Goal: Information Seeking & Learning: Learn about a topic

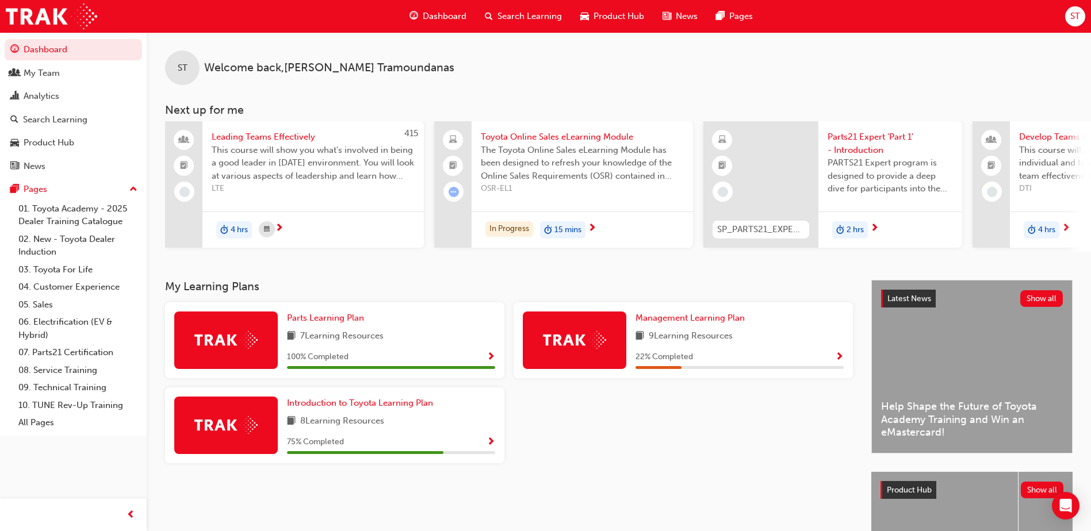
click at [515, 17] on span "Search Learning" at bounding box center [530, 16] width 64 height 13
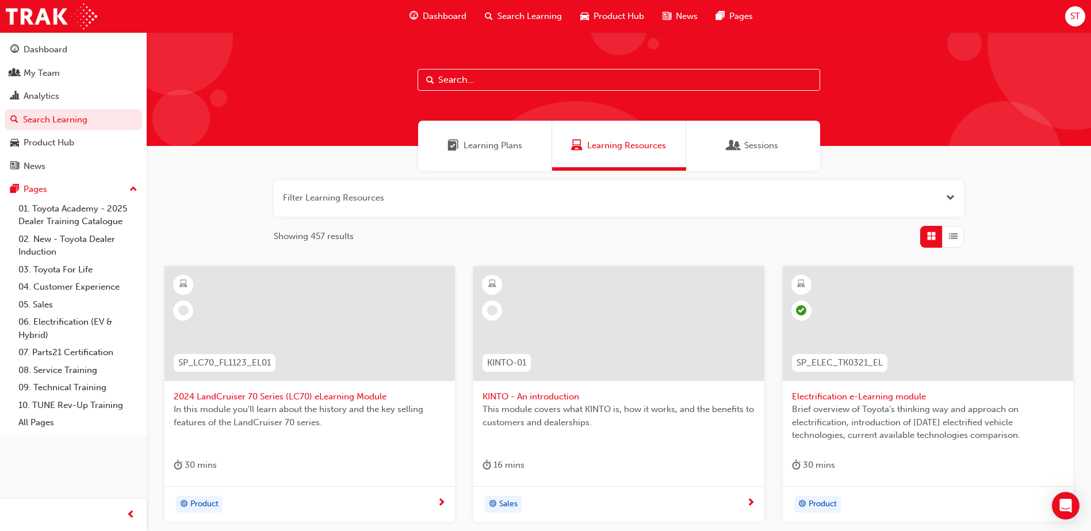
click at [504, 75] on input "text" at bounding box center [619, 80] width 403 height 22
type input "acl"
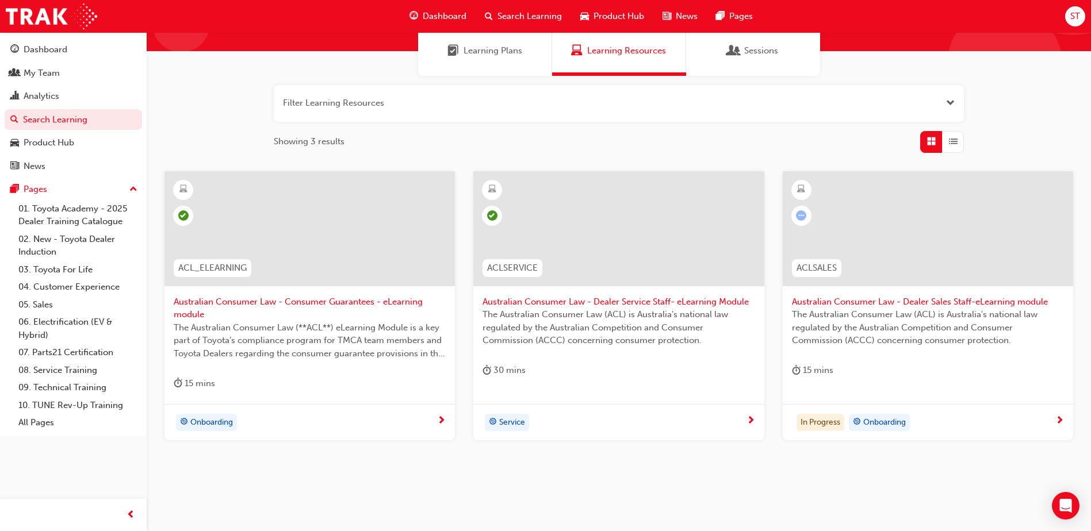
scroll to position [115, 0]
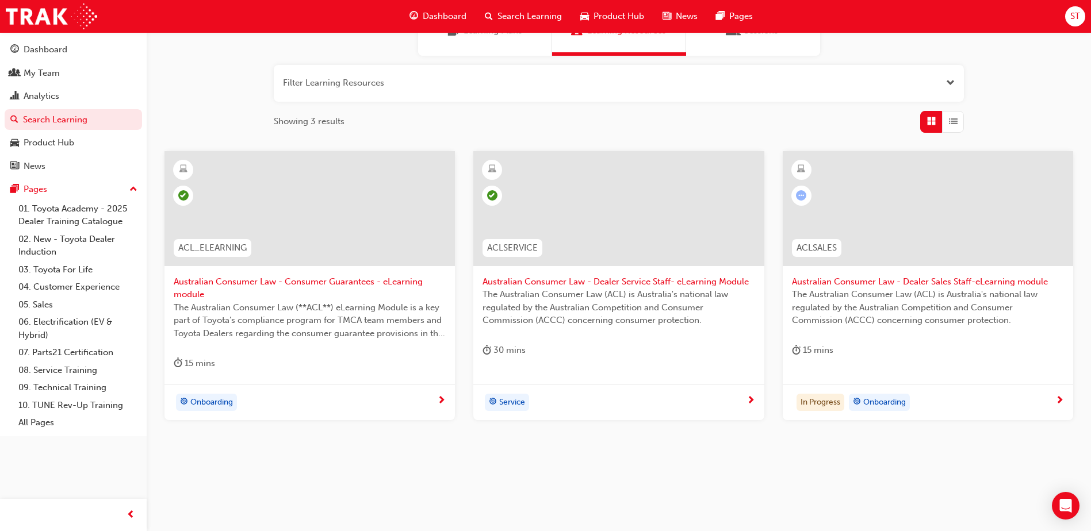
click at [807, 249] on span "ACLSALES" at bounding box center [817, 248] width 40 height 13
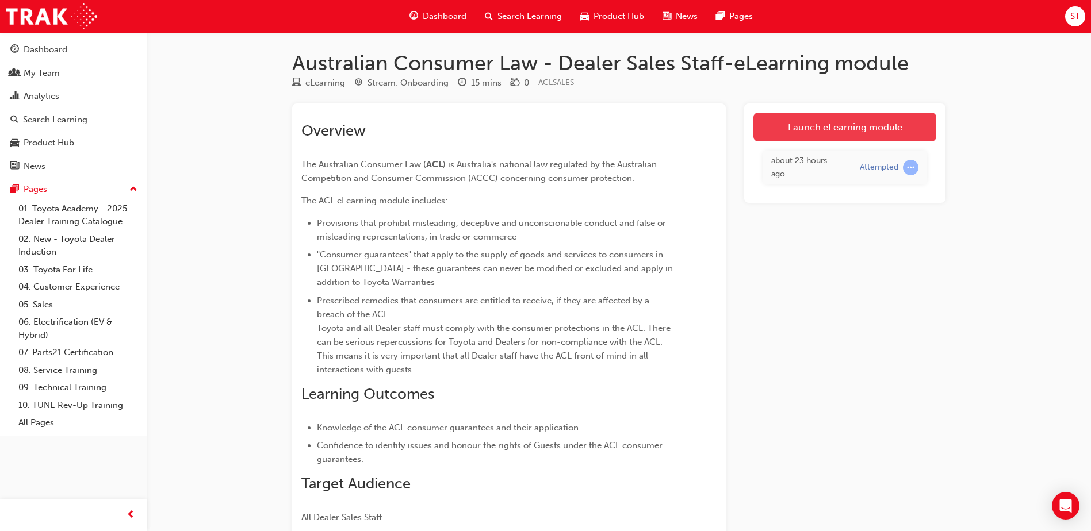
click at [831, 129] on link "Launch eLearning module" at bounding box center [844, 127] width 183 height 29
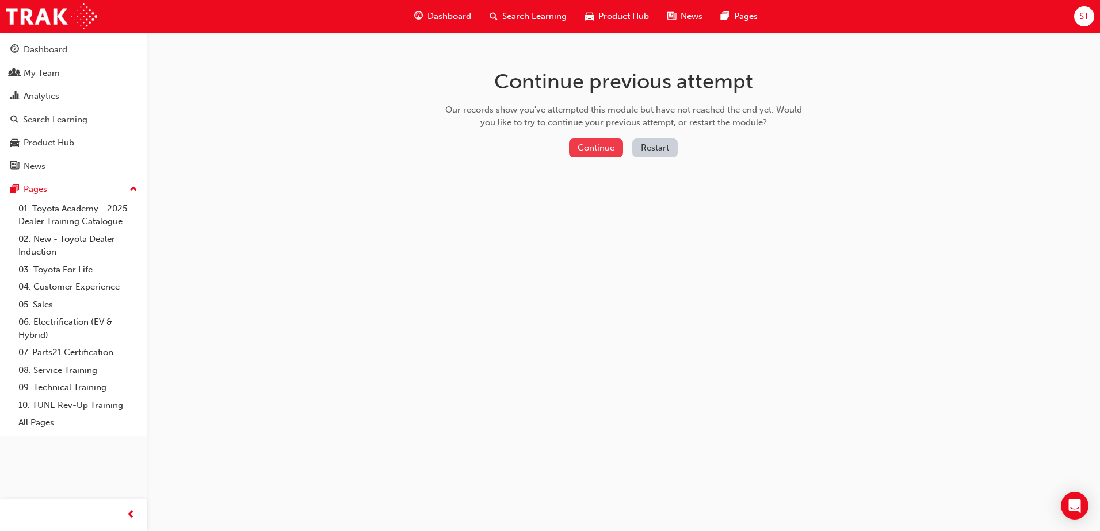
click at [597, 144] on button "Continue" at bounding box center [596, 148] width 54 height 19
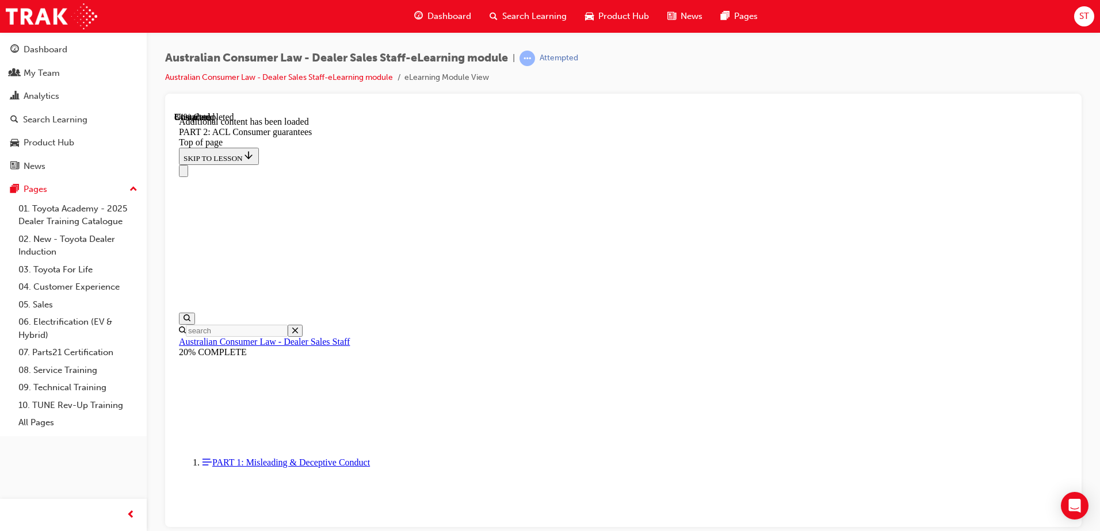
scroll to position [1819, 0]
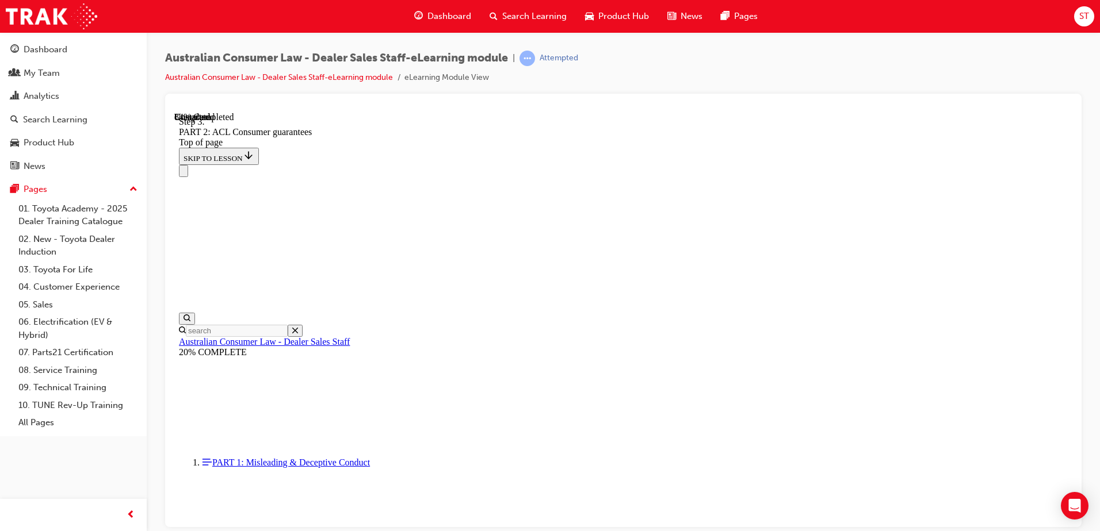
scroll to position [3414, 0]
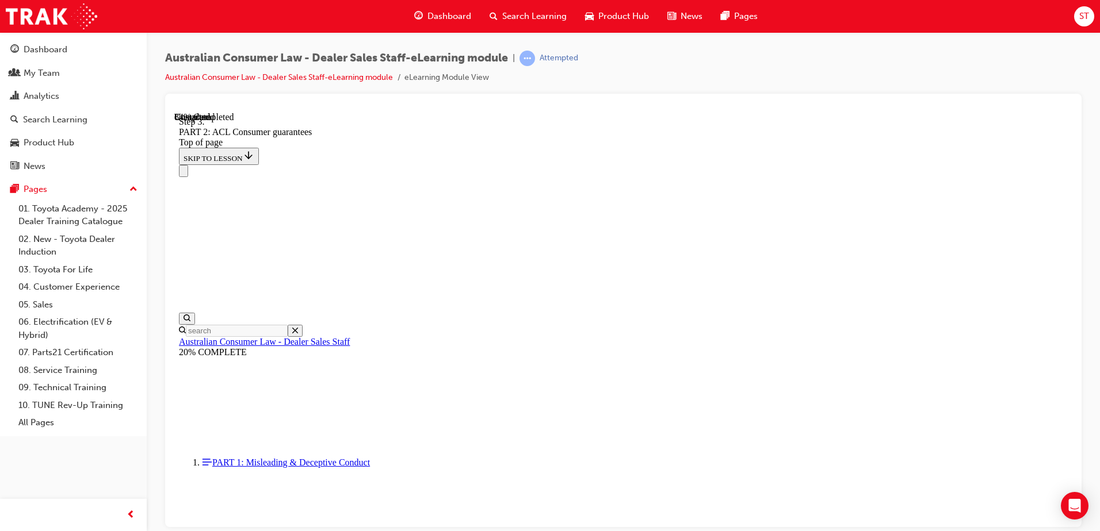
scroll to position [3529, 0]
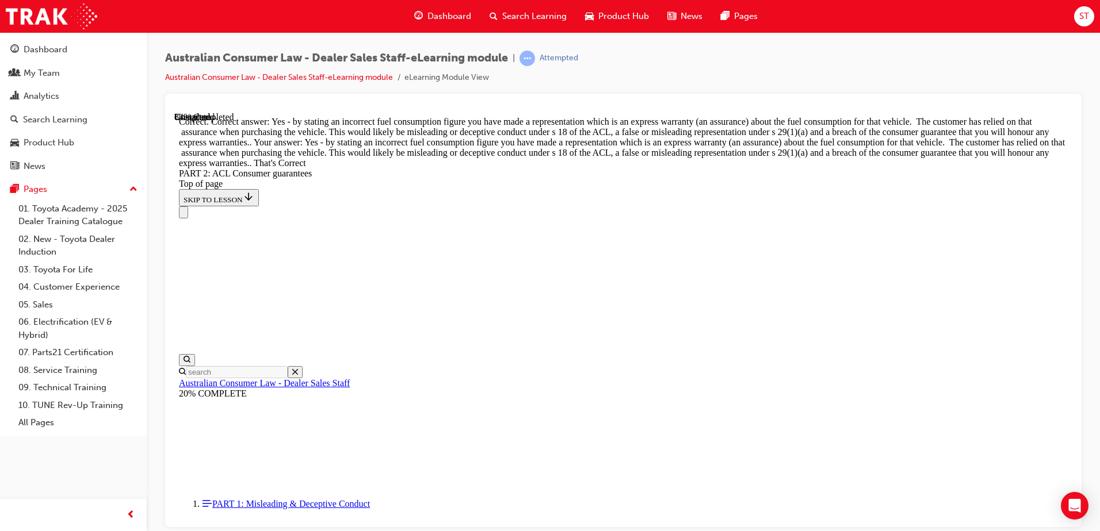
scroll to position [7211, 0]
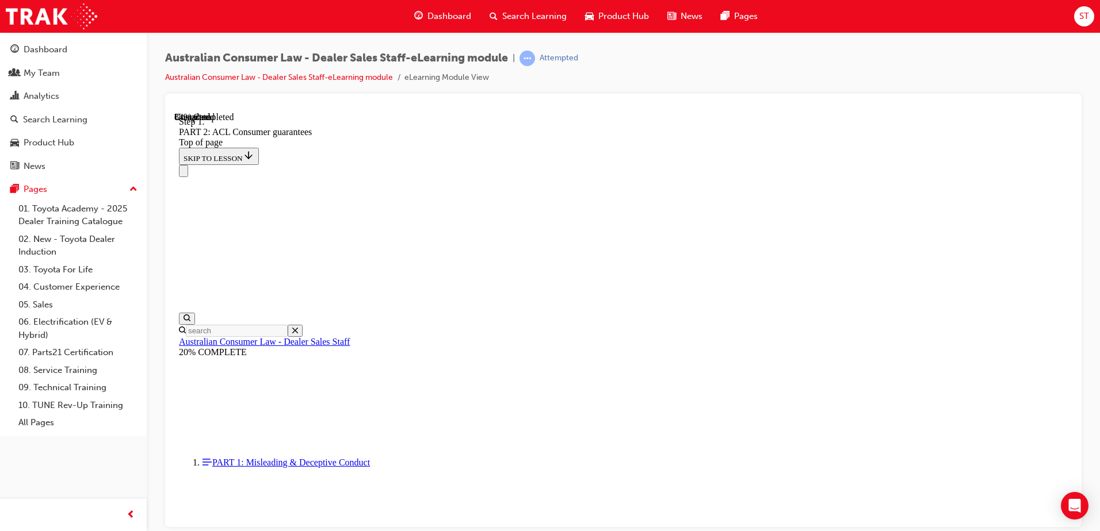
scroll to position [7171, 0]
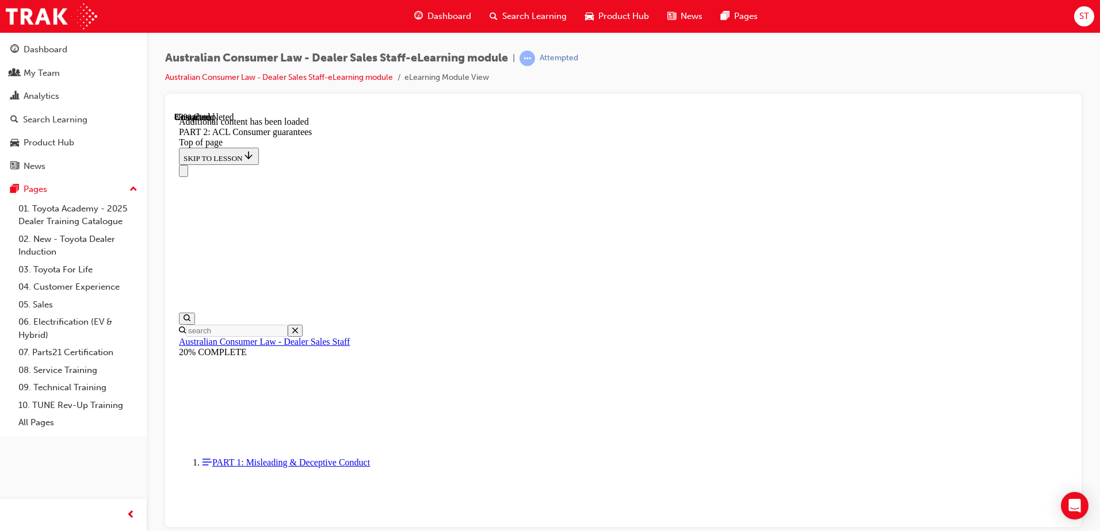
scroll to position [12611, 0]
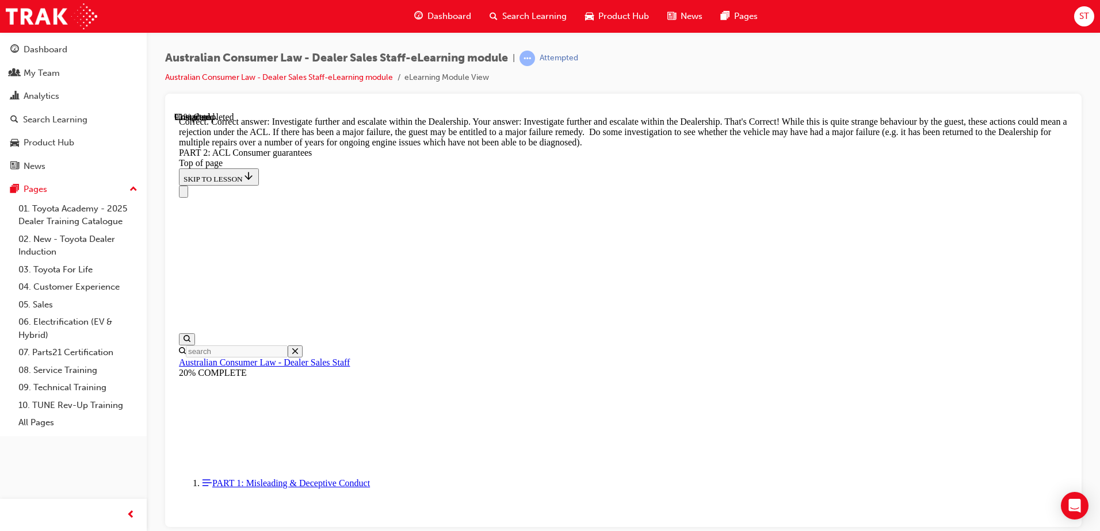
scroll to position [12825, 0]
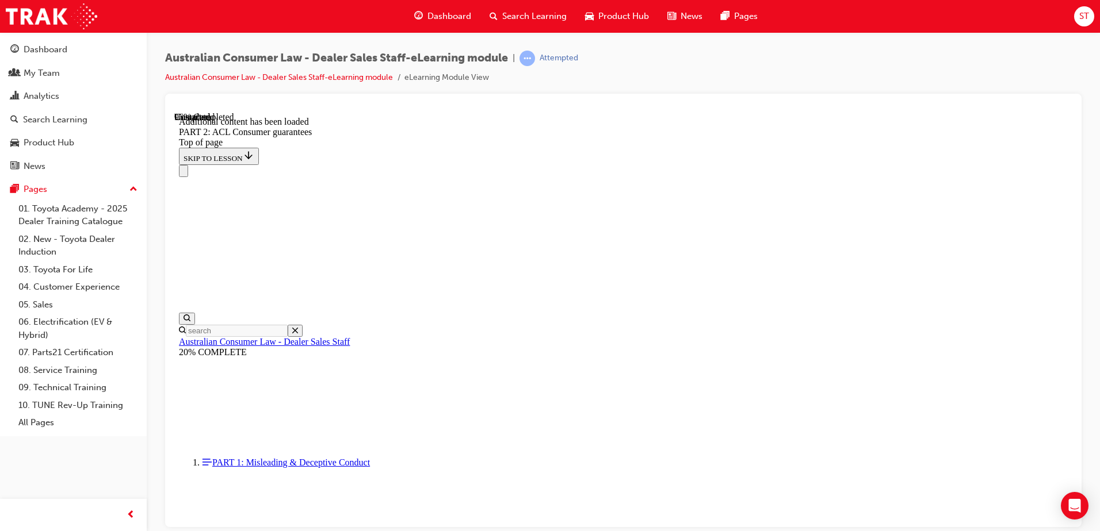
scroll to position [13809, 0]
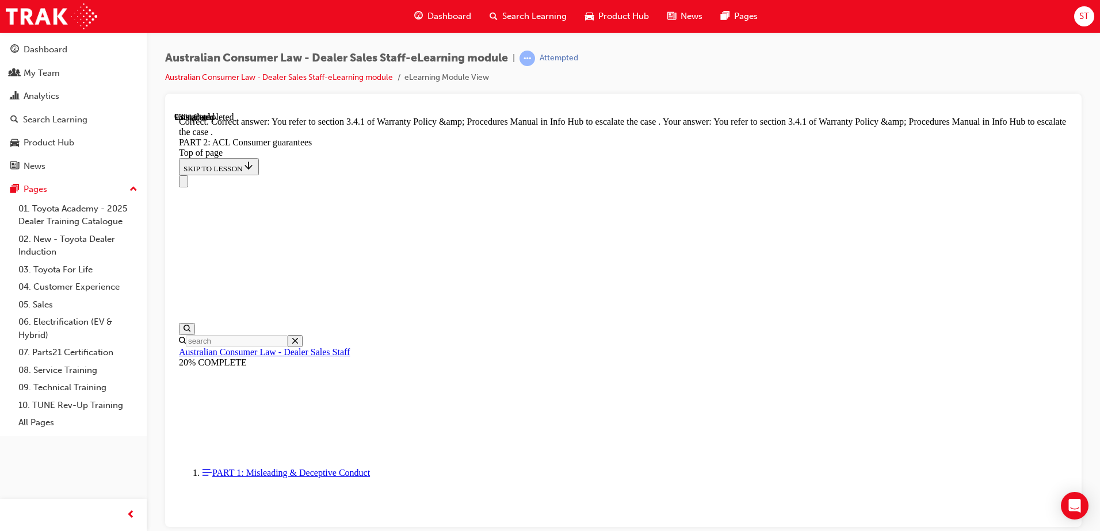
scroll to position [14446, 0]
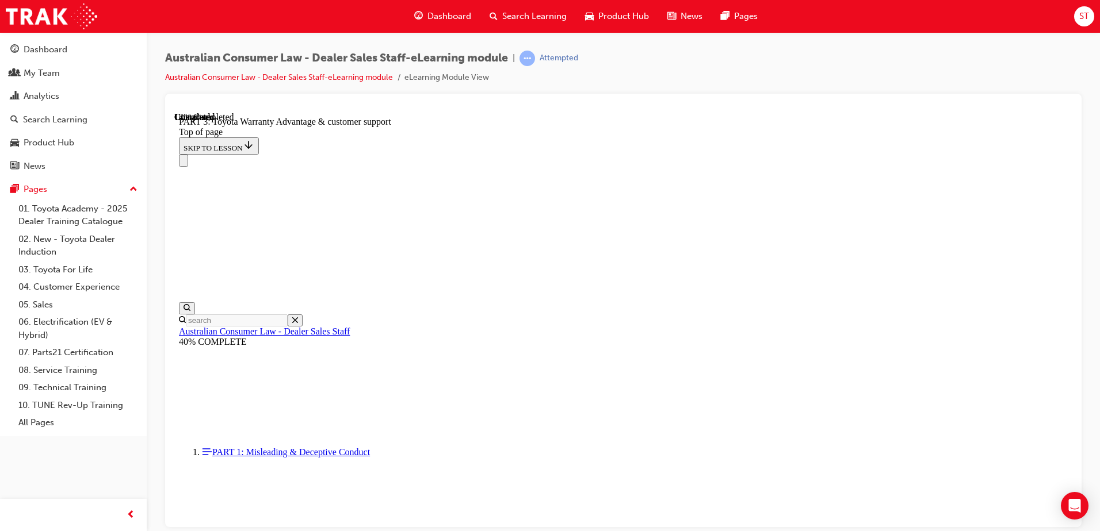
scroll to position [835, 0]
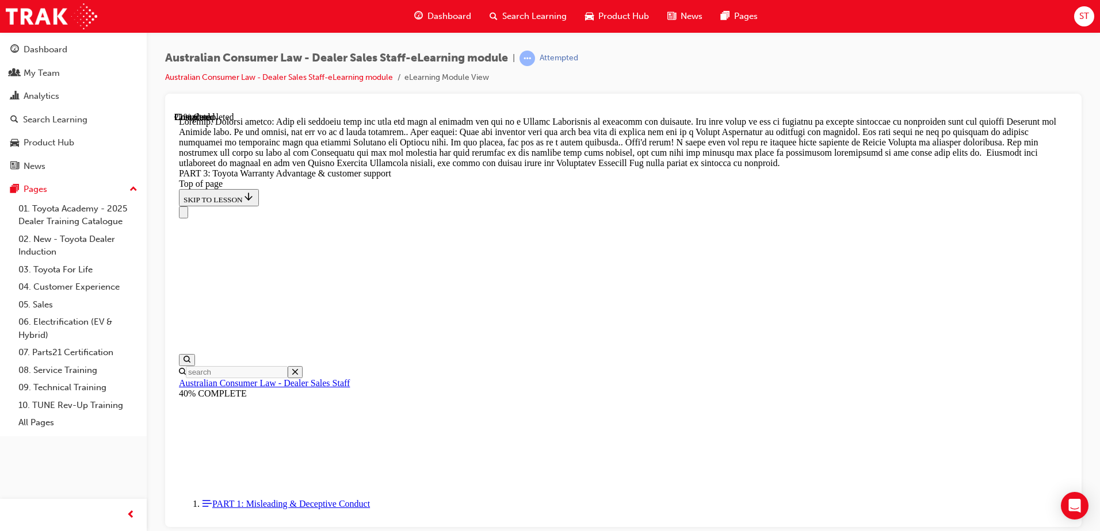
scroll to position [1049, 0]
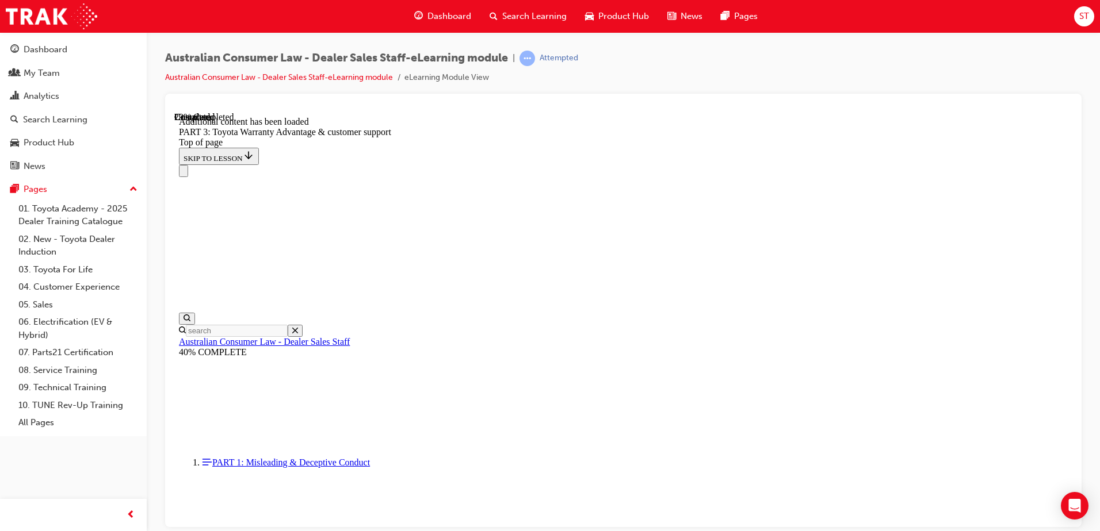
scroll to position [1342, 0]
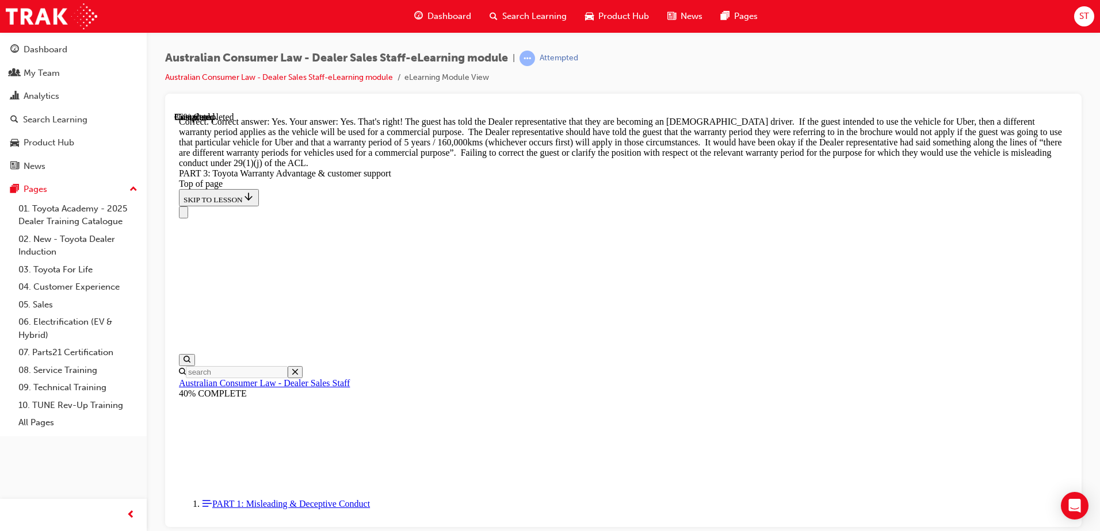
scroll to position [1732, 0]
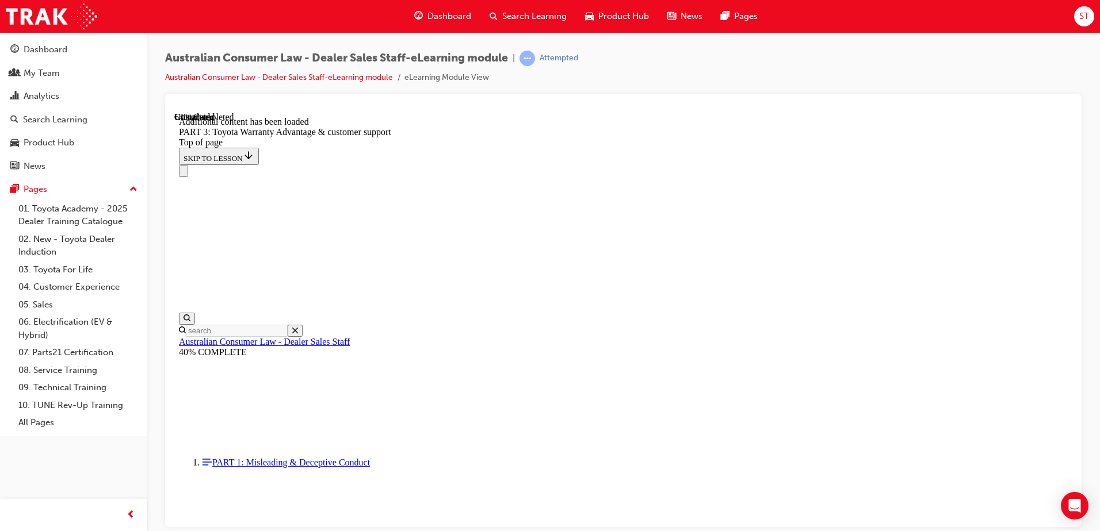
scroll to position [3061, 0]
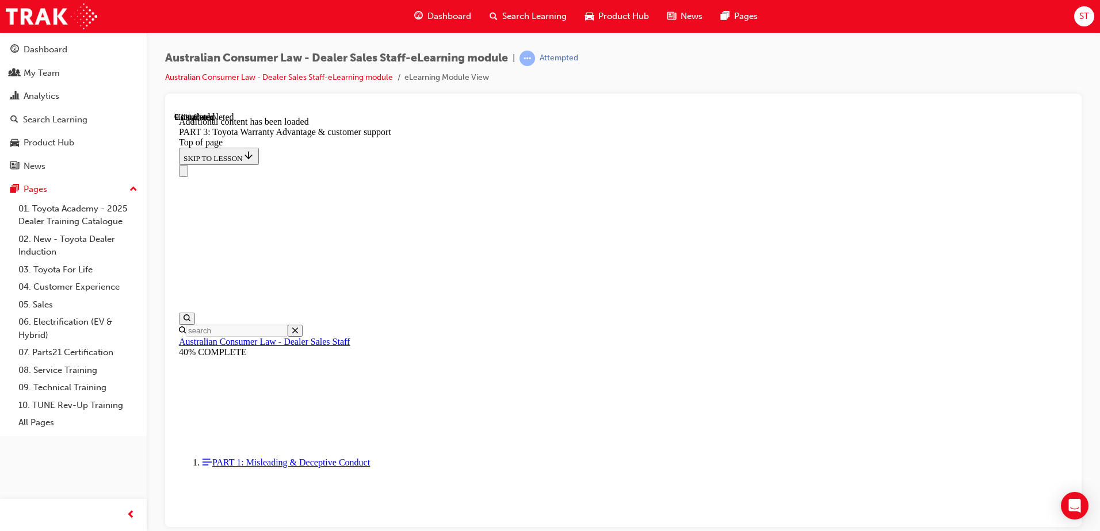
scroll to position [3528, 0]
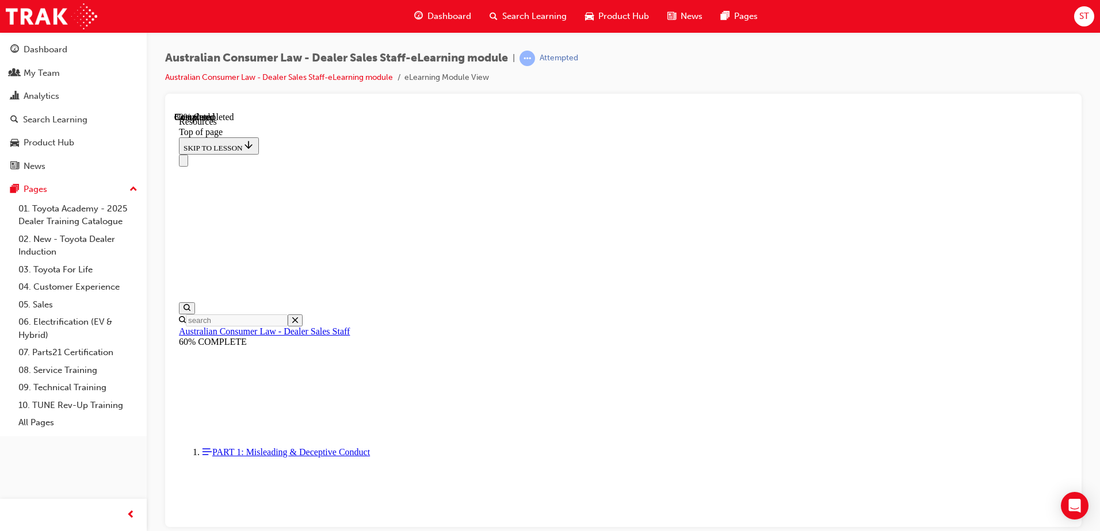
scroll to position [582, 0]
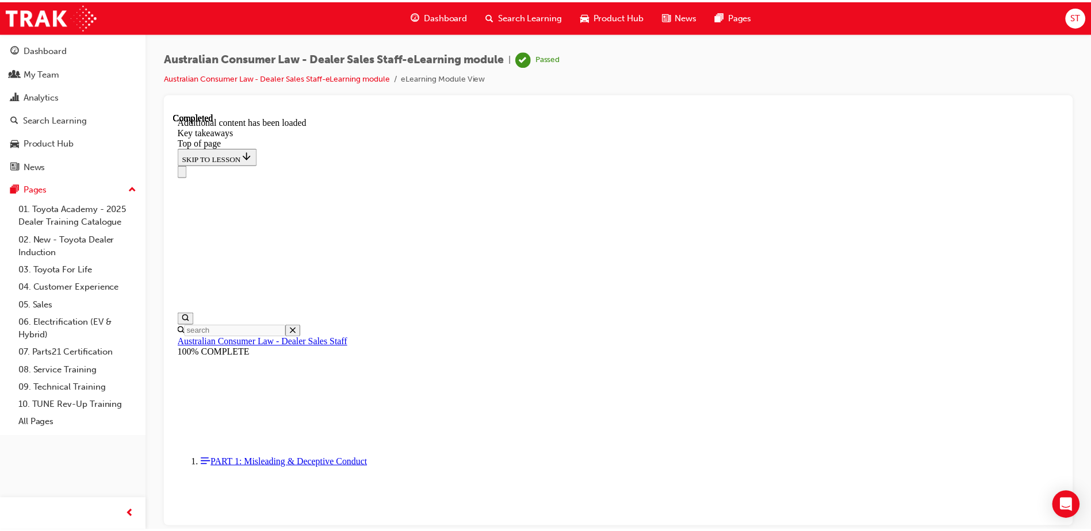
scroll to position [0, 0]
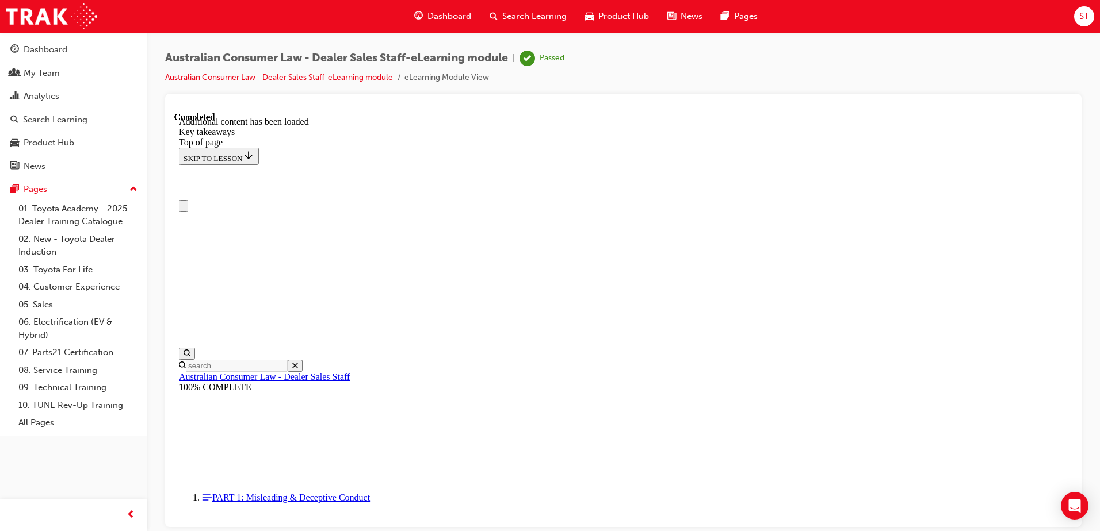
click at [433, 13] on span "Dashboard" at bounding box center [449, 16] width 44 height 13
